Goal: Task Accomplishment & Management: Use online tool/utility

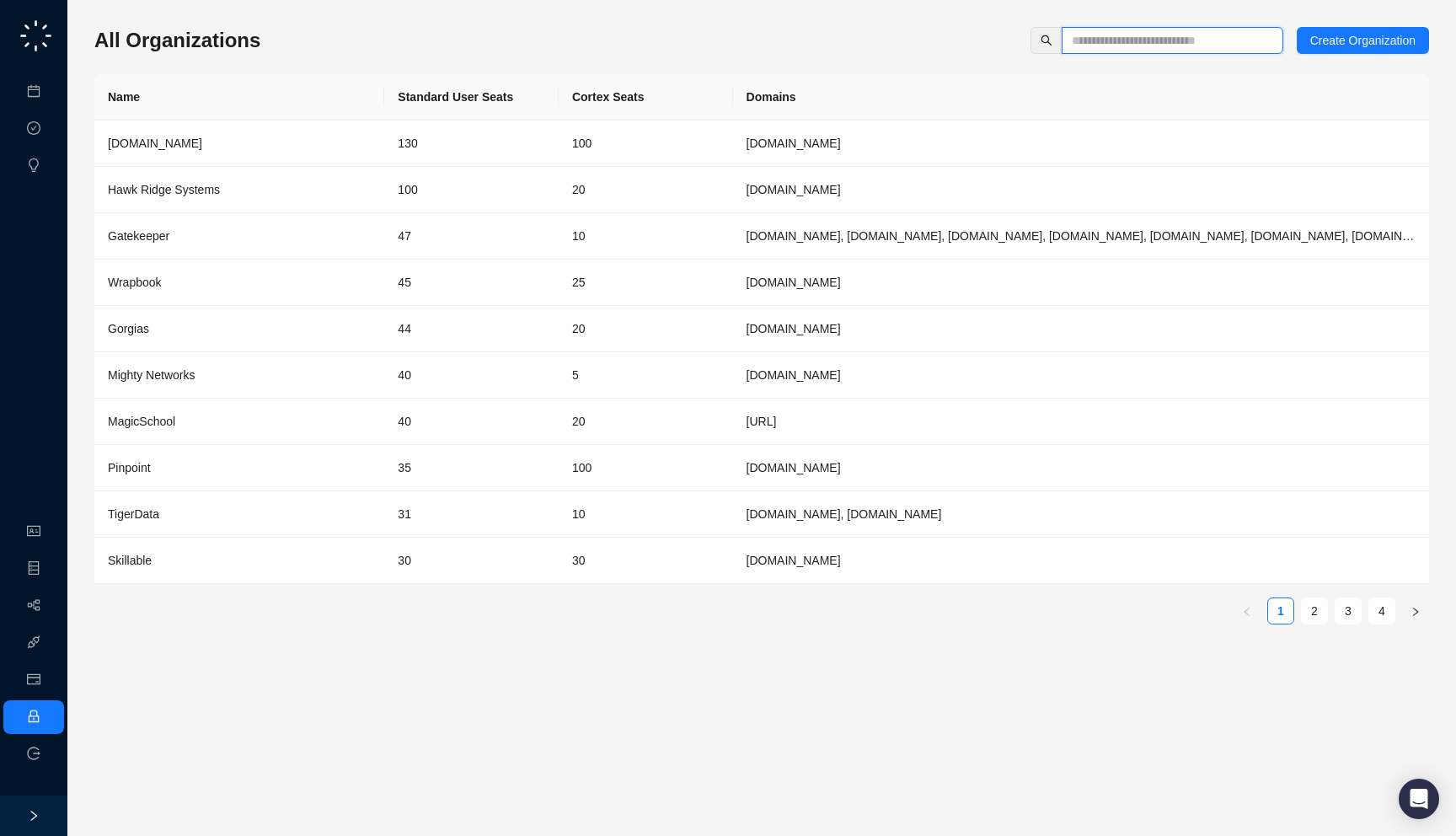
click at [1100, 46] on input "text" at bounding box center [1166, 40] width 188 height 18
type input "*"
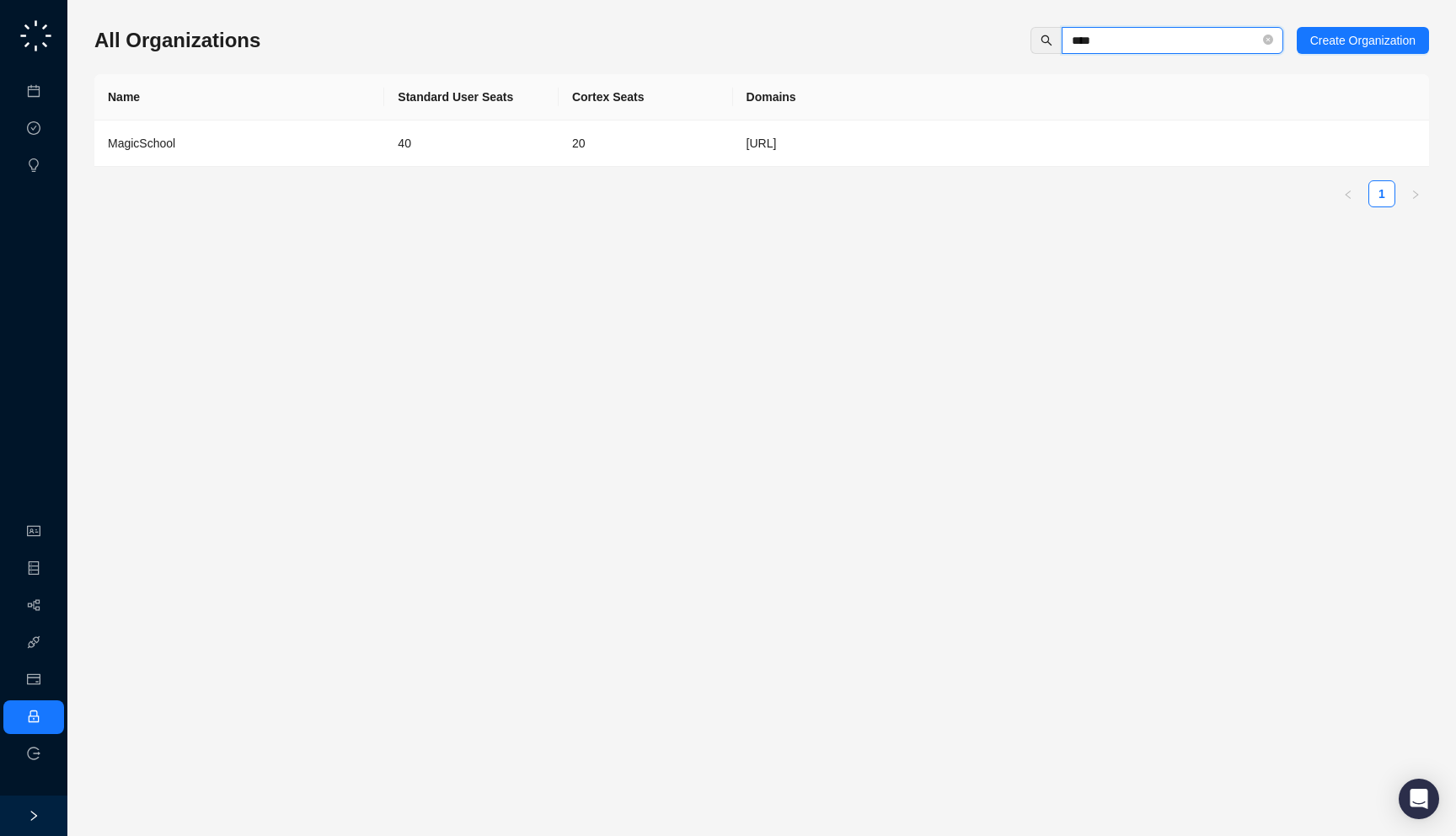
type input "****"
click at [809, 150] on td "[URL]" at bounding box center [1082, 143] width 696 height 46
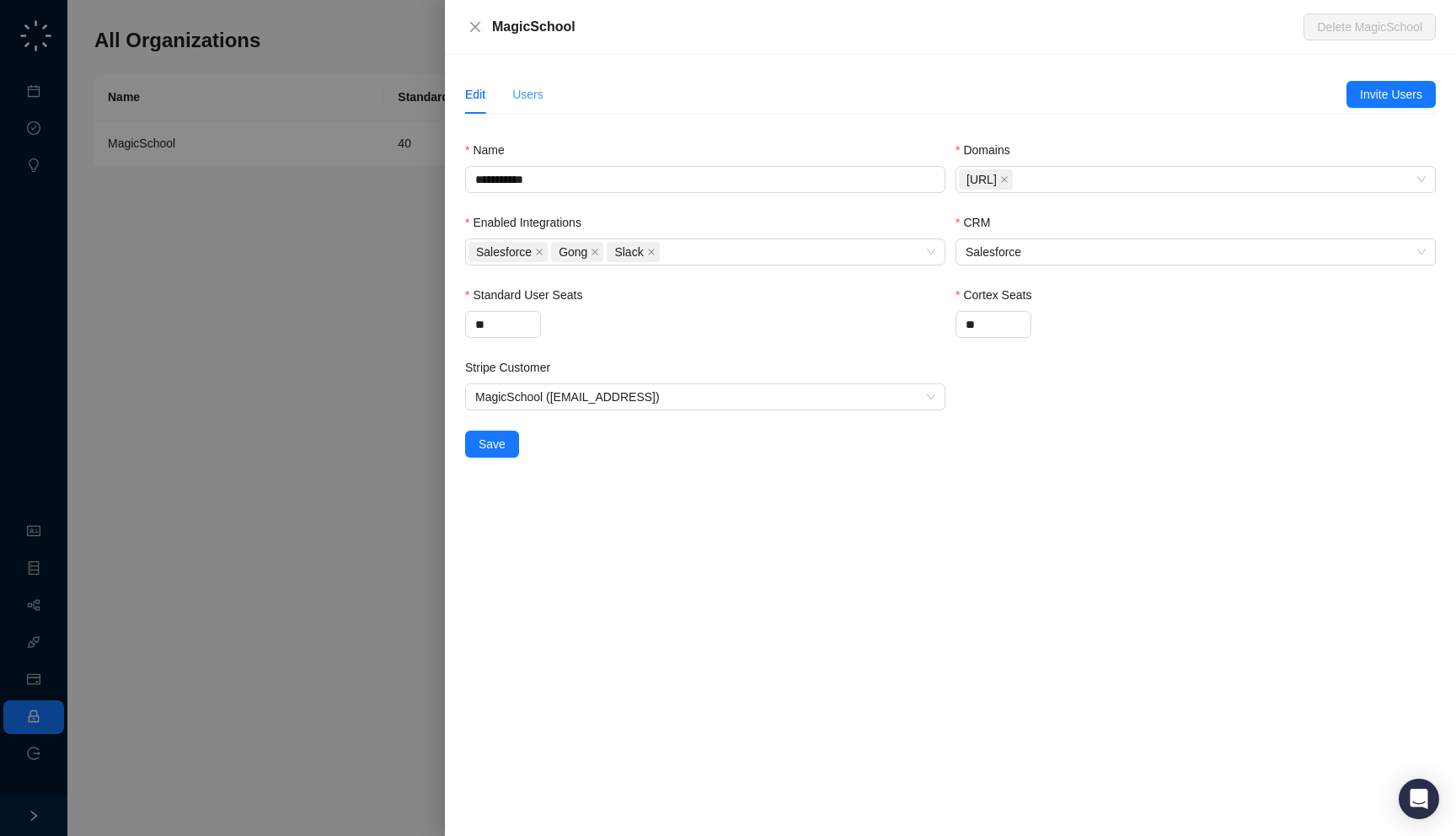
click at [523, 110] on div "Users" at bounding box center [528, 94] width 32 height 39
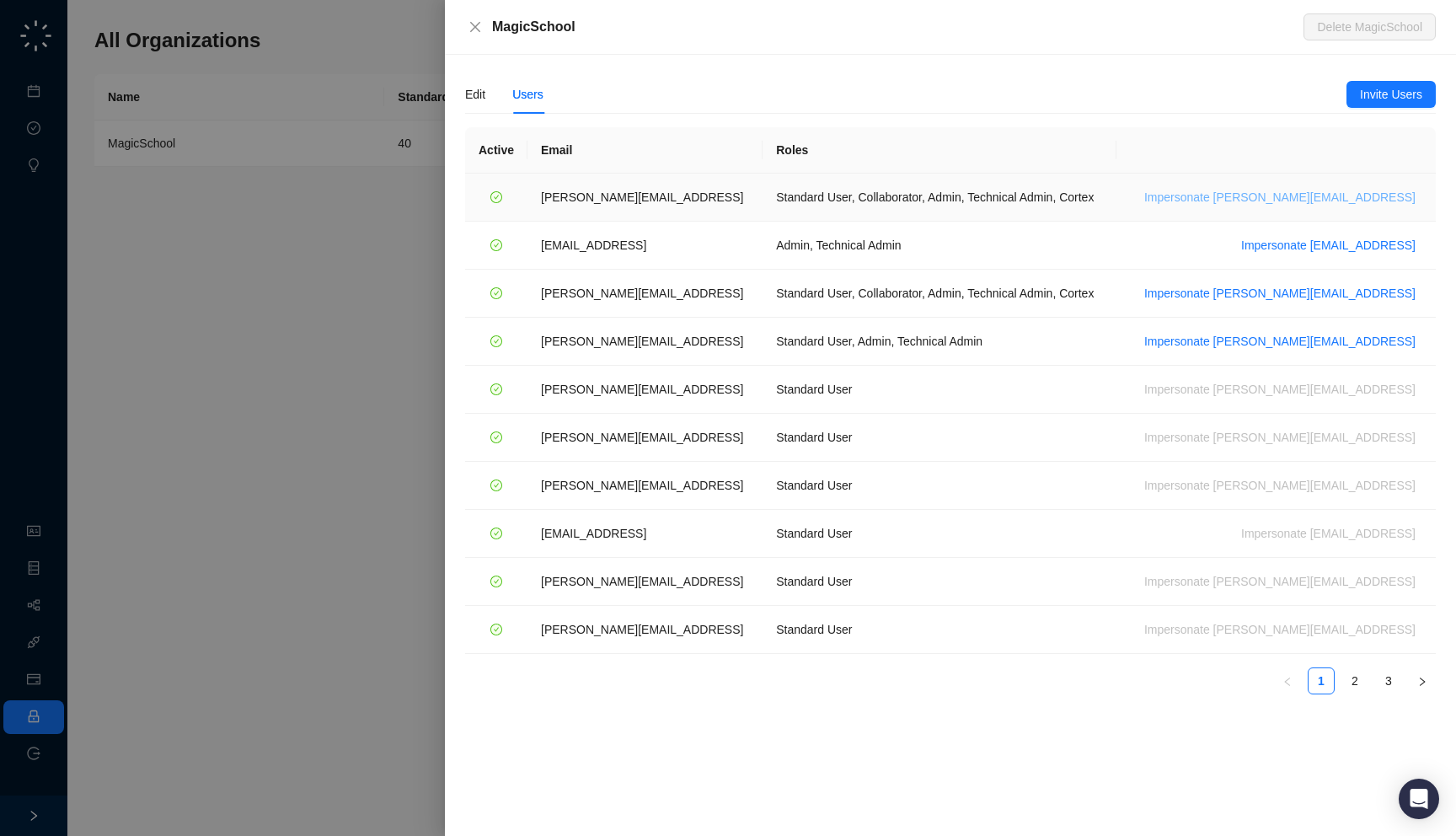
click at [1341, 203] on span "Impersonate ana@magicschool.ai" at bounding box center [1280, 196] width 272 height 18
